Goal: Task Accomplishment & Management: Manage account settings

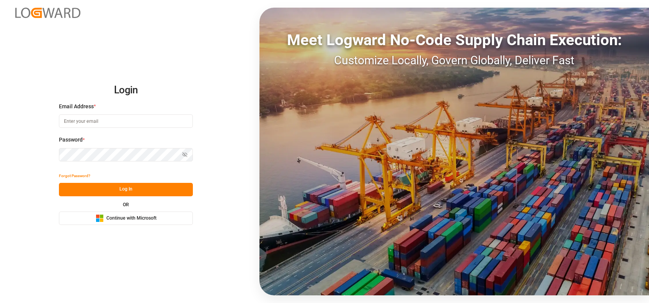
type input "shaini.ghorai@logward.com"
click at [103, 218] on icon "Microsoft Logo" at bounding box center [100, 218] width 8 height 8
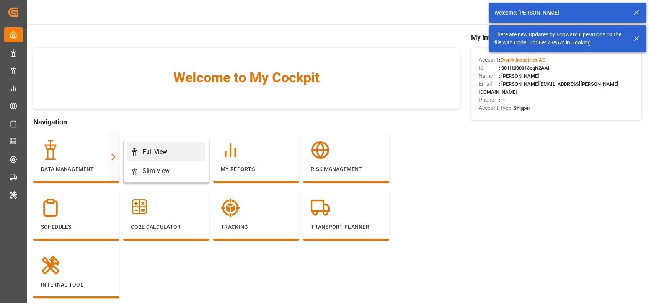
click at [143, 156] on div "Full View" at bounding box center [155, 151] width 24 height 9
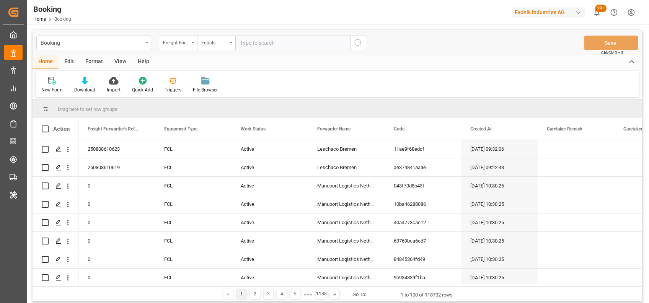
click at [90, 59] on div "Format" at bounding box center [94, 61] width 29 height 13
click at [50, 85] on div "Filter Rows" at bounding box center [53, 84] width 34 height 17
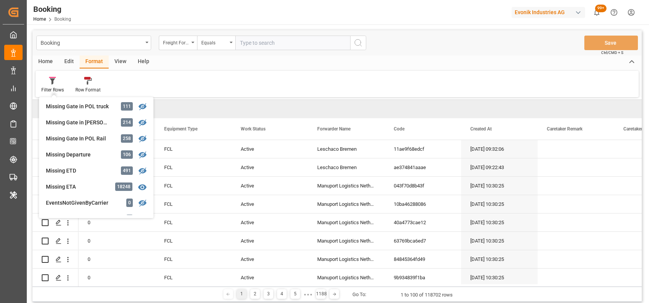
scroll to position [128, 0]
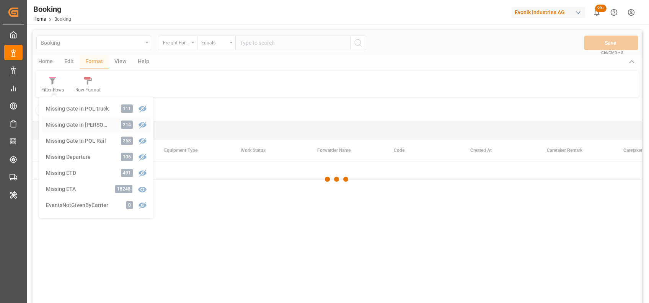
click at [73, 125] on div "Booking Freight Forwarder's Reference No. Equals Save Ctrl/CMD + S Home Edit Fo…" at bounding box center [337, 176] width 609 height 293
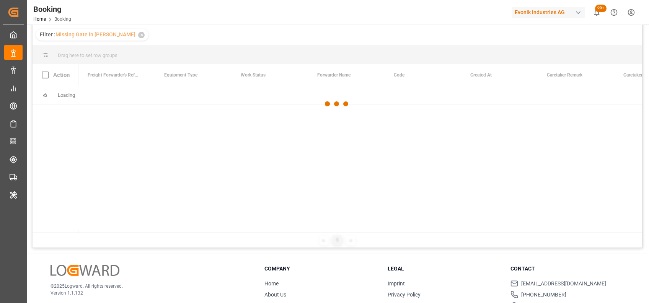
scroll to position [24, 0]
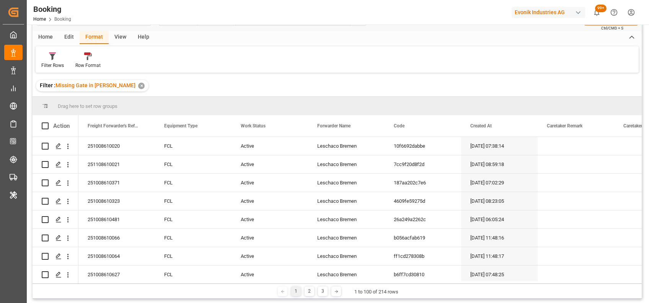
click at [117, 34] on div "View" at bounding box center [120, 37] width 23 height 13
click at [49, 62] on div "Default" at bounding box center [48, 65] width 15 height 7
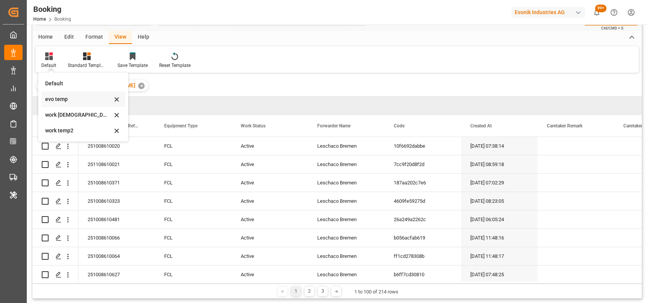
click at [56, 103] on div "evo temp" at bounding box center [78, 99] width 67 height 8
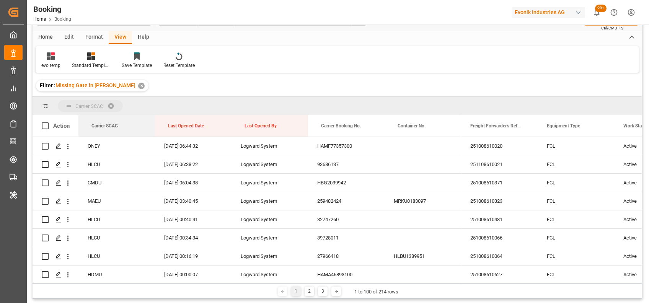
drag, startPoint x: 118, startPoint y: 125, endPoint x: 102, endPoint y: 110, distance: 22.5
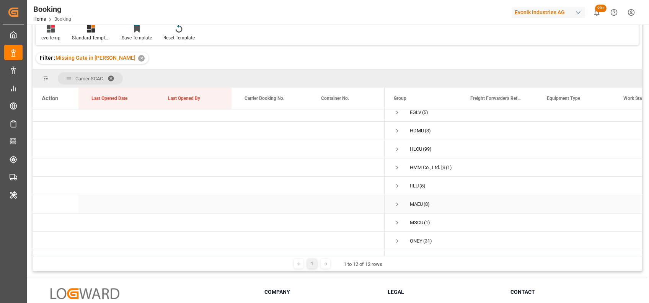
scroll to position [42, 0]
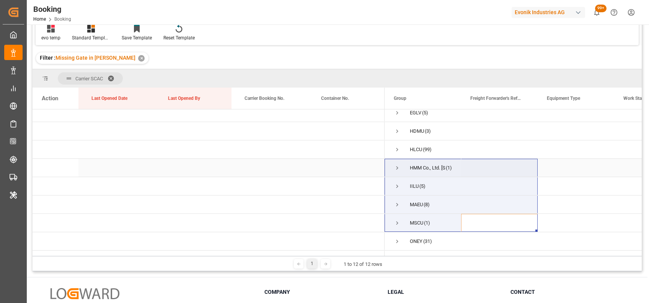
drag, startPoint x: 482, startPoint y: 218, endPoint x: 434, endPoint y: 156, distance: 78.5
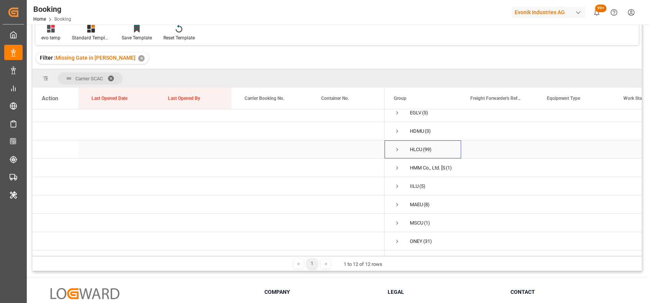
click at [395, 151] on span "Press SPACE to select this row." at bounding box center [396, 149] width 7 height 7
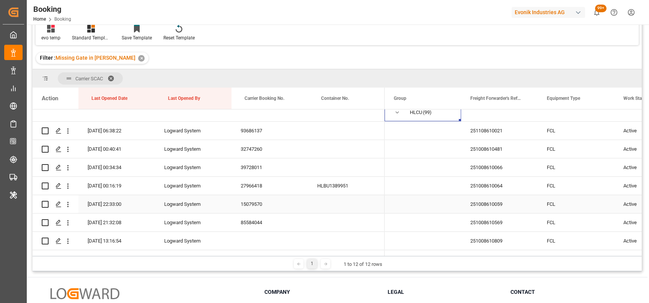
scroll to position [79, 0]
click at [68, 135] on icon "open menu" at bounding box center [68, 131] width 8 height 8
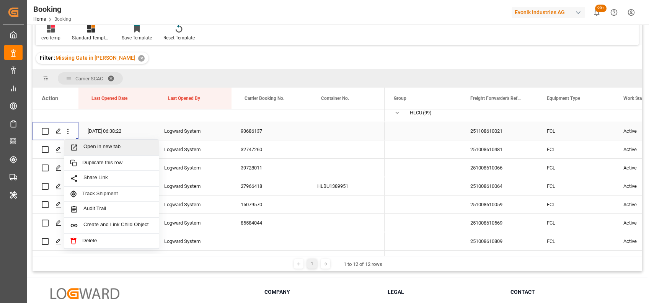
click at [86, 144] on span "Open in new tab" at bounding box center [118, 147] width 70 height 8
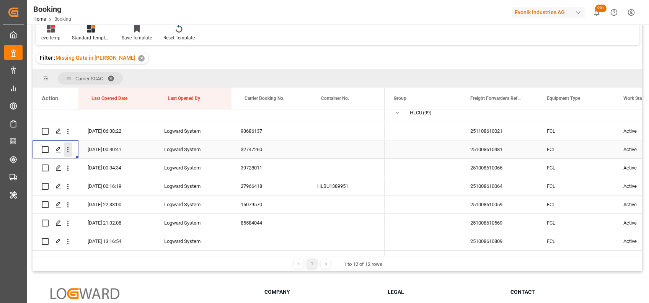
click at [65, 149] on icon "open menu" at bounding box center [68, 150] width 8 height 8
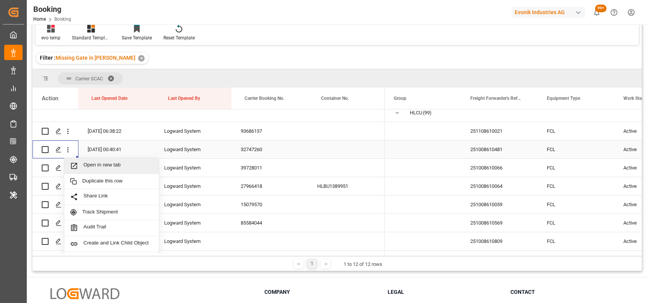
click at [90, 165] on span "Open in new tab" at bounding box center [118, 166] width 70 height 8
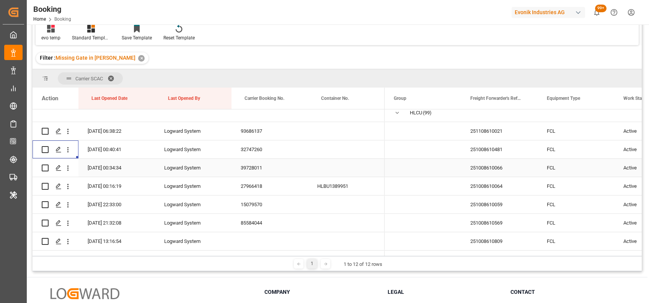
click at [66, 170] on icon "open menu" at bounding box center [68, 168] width 8 height 8
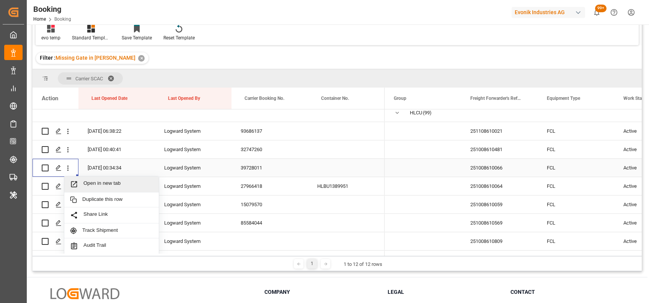
click at [89, 183] on span "Open in new tab" at bounding box center [118, 184] width 70 height 8
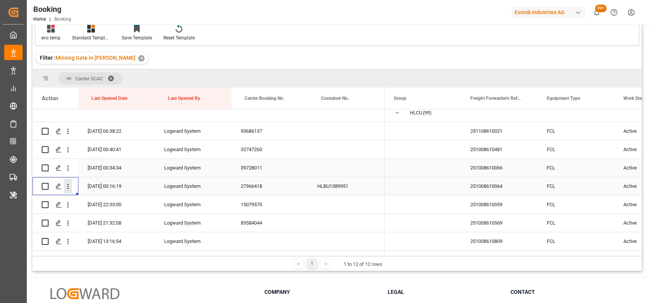
click at [68, 184] on icon "open menu" at bounding box center [68, 186] width 2 height 5
click at [93, 198] on span "Open in new tab" at bounding box center [118, 202] width 70 height 8
click at [68, 205] on icon "open menu" at bounding box center [68, 204] width 2 height 5
click at [95, 220] on span "Open in new tab" at bounding box center [118, 221] width 70 height 8
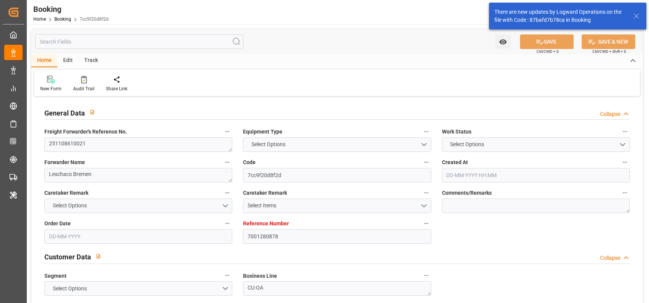
type input "7001280878"
type input "9943918"
type input "Hapag [PERSON_NAME]"
type input "Hapag [PERSON_NAME] Aktiengesellschaft"
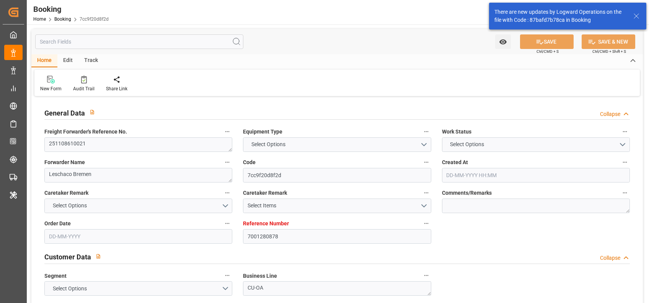
type input "NLRTM"
type input "JPOSA"
type input "CNSGH"
type input "22-09-2025 08:59"
type input "22-09-2025"
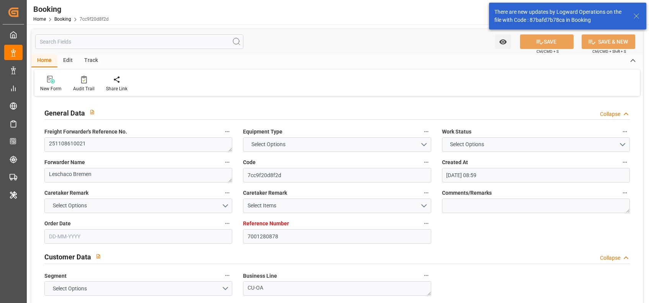
type input "05-01-2026"
type input "31-10-2025"
type input "31-10-2025 00:00"
type input "25-09-2025"
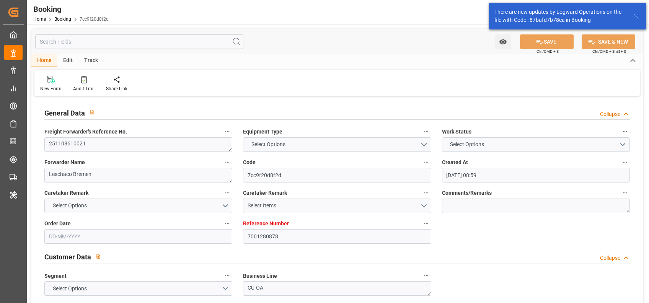
type input "25-09-2025"
type input "07-11-2025 00:00"
type input "22-12-2025 00:00"
type input "05-01-2026 00:00"
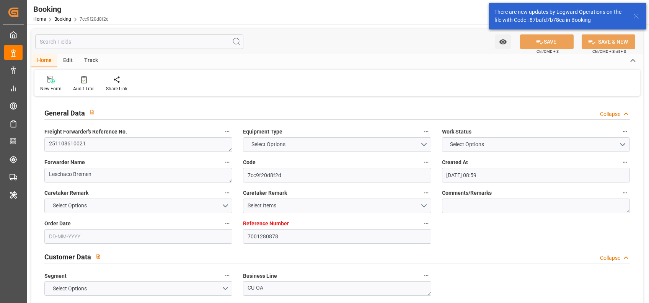
type input "22-12-2025 00:00"
type input "29-12-2025 00:00"
type input "03-10-2025 06:38"
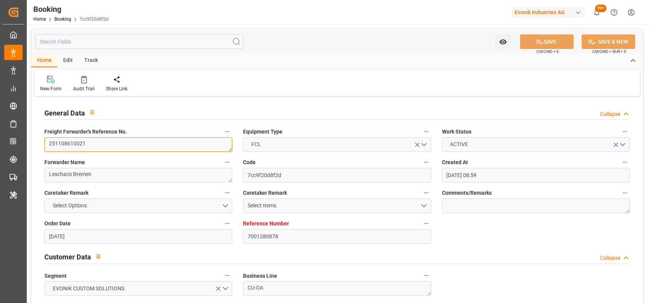
click at [72, 138] on textarea "251108610021" at bounding box center [138, 144] width 188 height 15
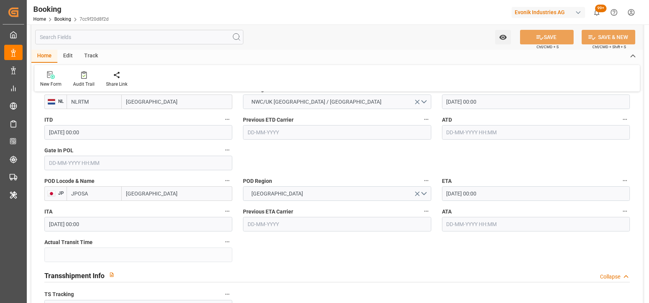
scroll to position [628, 0]
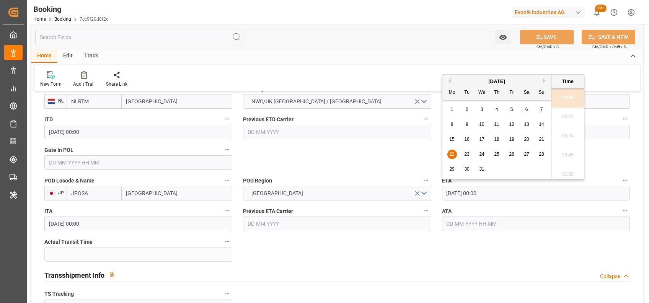
drag, startPoint x: 496, startPoint y: 188, endPoint x: 444, endPoint y: 192, distance: 51.8
click at [444, 192] on input "22-12-2025 00:00" at bounding box center [536, 193] width 188 height 15
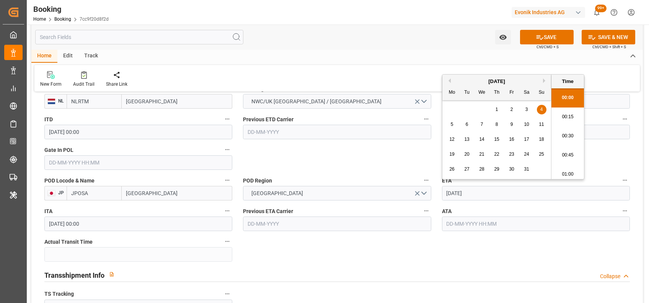
type input "04-01-2026 00:00"
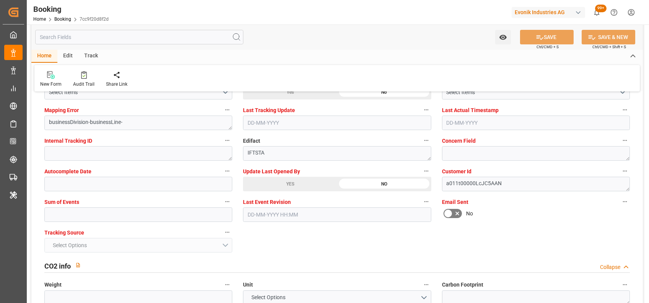
scroll to position [1380, 0]
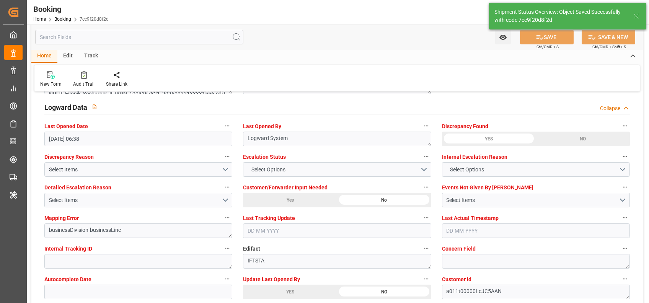
type input "03-10-2025 07:03"
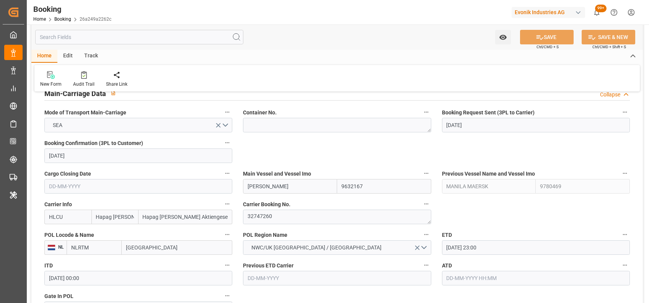
scroll to position [481, 0]
click at [259, 220] on textarea "32747260" at bounding box center [337, 217] width 188 height 15
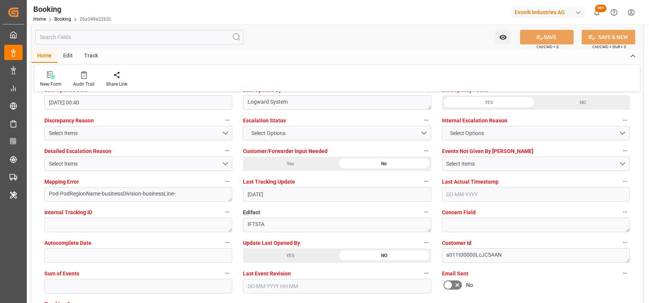
scroll to position [1453, 0]
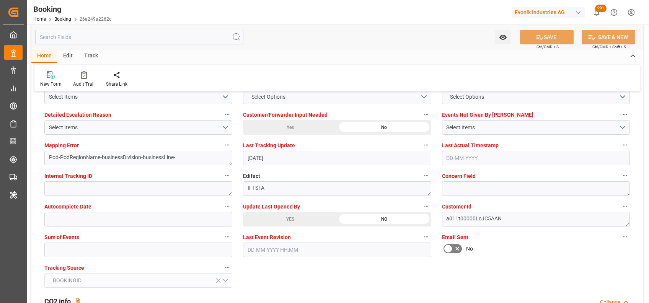
click at [275, 222] on div "YES" at bounding box center [290, 219] width 94 height 15
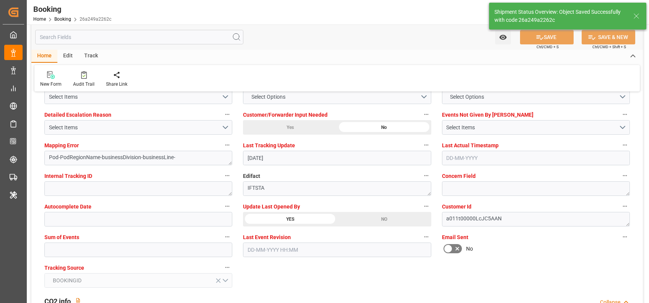
type textarea "shaini ghorai"
type input "03-10-2025 07:04"
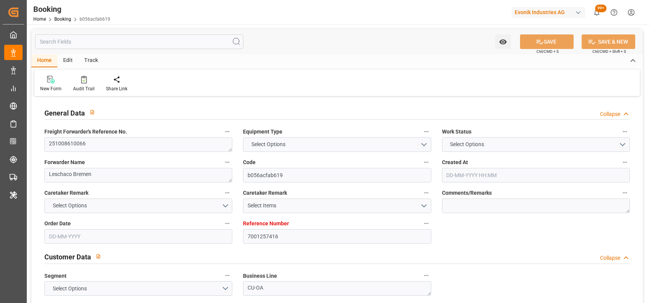
type input "7001257416"
type input "9200811"
type input "Hapag [PERSON_NAME]"
type input "Hapag [PERSON_NAME] Aktiengesellschaft"
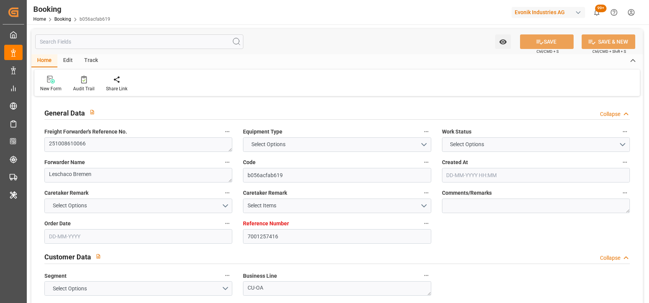
type input "NLRTM"
type input "INNSA"
type input "25-08-2025 11:48"
type input "25-08-2025"
type input "25-11-2025"
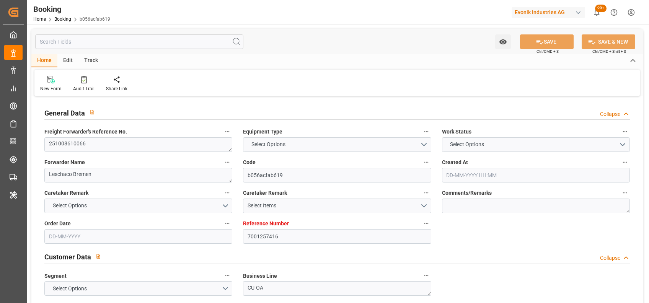
type input "[DATE]"
type input "02-10-2025 00:00"
type input "26-08-2025"
type input "[DATE]"
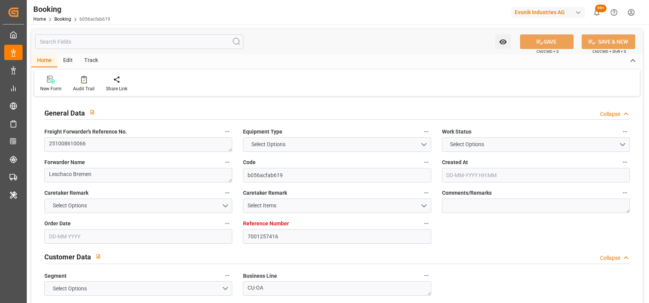
type input "11-10-2025 00:00"
type input "26-11-2025 00:00"
type input "25-11-2025 00:00"
type input "03-10-2025 00:34"
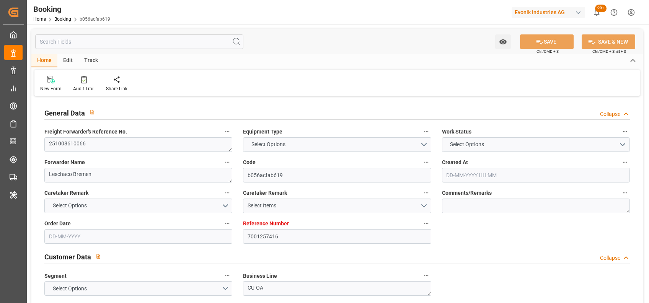
type input "03-10-2025"
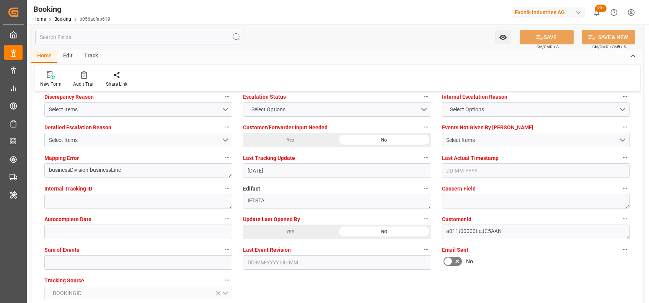
scroll to position [1441, 0]
click at [272, 235] on div "YES" at bounding box center [290, 231] width 94 height 15
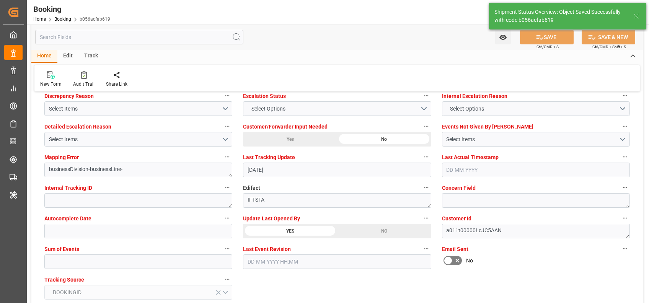
type input "03-10-2025 07:04"
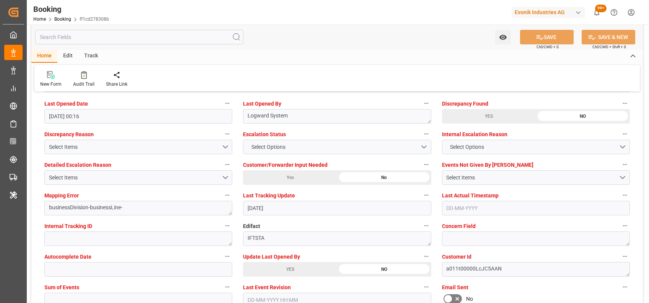
scroll to position [1404, 0]
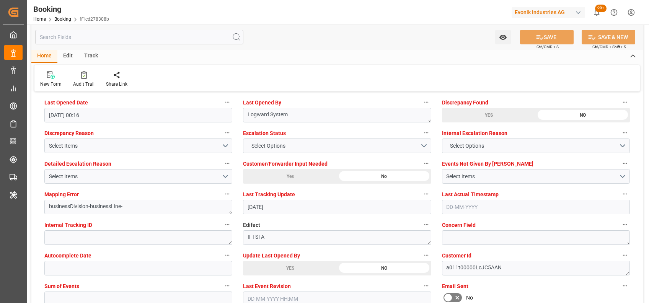
click at [267, 263] on div "YES" at bounding box center [290, 268] width 94 height 15
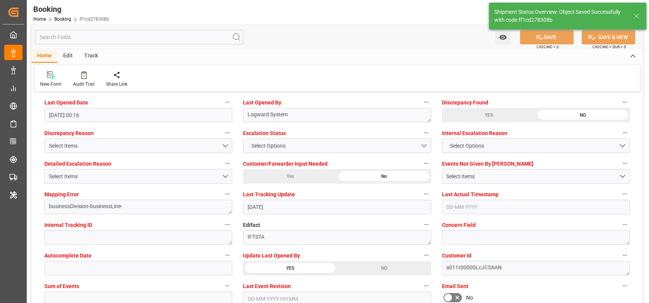
type textarea "[PERSON_NAME]"
type input "[DATE] 07:04"
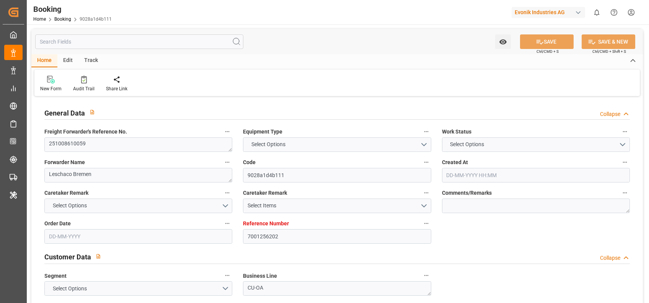
type input "7001256202"
type input "9632117"
type input "Hapag [PERSON_NAME]"
type input "Hapag [PERSON_NAME] Aktiengesellschaft"
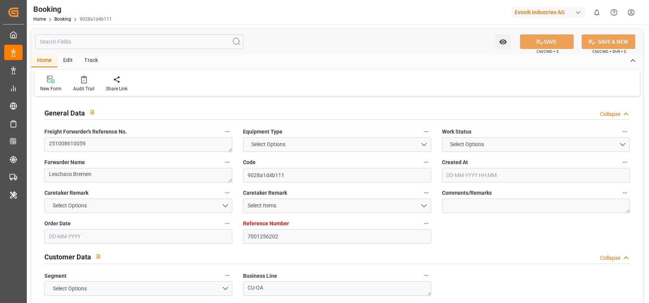
type input "NLRTM"
type input "CNTXG"
type input "MYTPP"
type input "NLRTM"
type input "CNTXG"
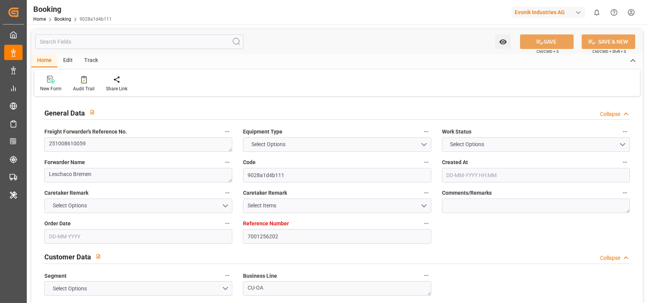
type input "9321031"
type input "[DATE] 13:11"
type input "[DATE]"
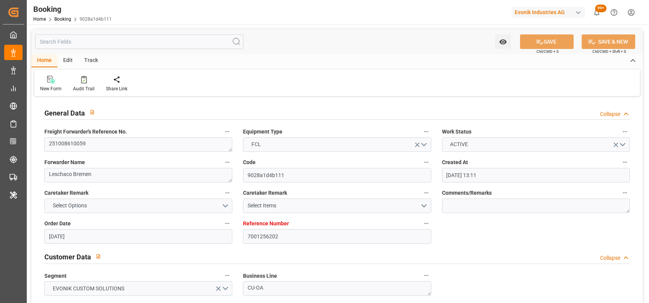
type input "[DATE] 00:00"
type input "[DATE]"
type input "[DATE] 10:30"
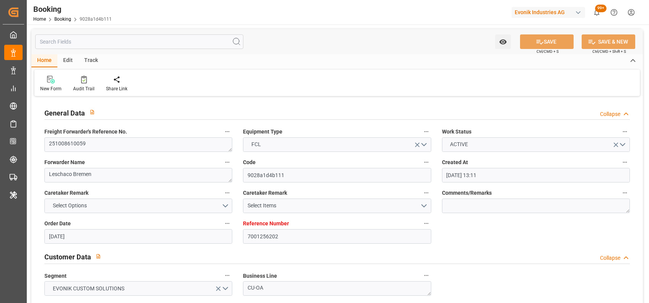
type input "[DATE] 00:00"
type input "[DATE] 08:00"
type input "[DATE] 00:00"
type input "[DATE] 01:00"
type input "[DATE] 00:00"
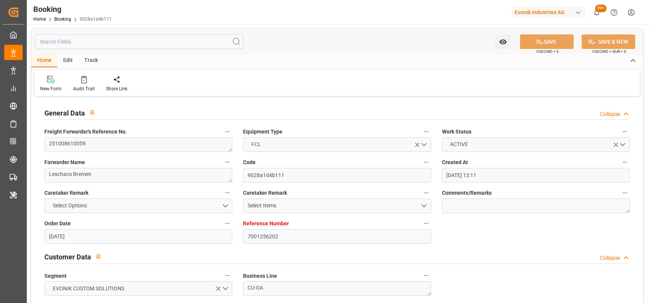
type input "[DATE] 15:00"
type input "[DATE] 00:00"
type input "[DATE] 22:33"
type input "[DATE]"
type input "[DATE] 10:30"
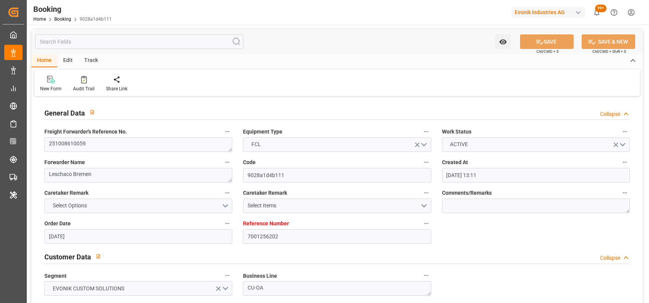
type input "[DATE] 01:00"
type input "[DATE] 15:00"
type input "[DATE] 08:00"
